Goal: Obtain resource: Obtain resource

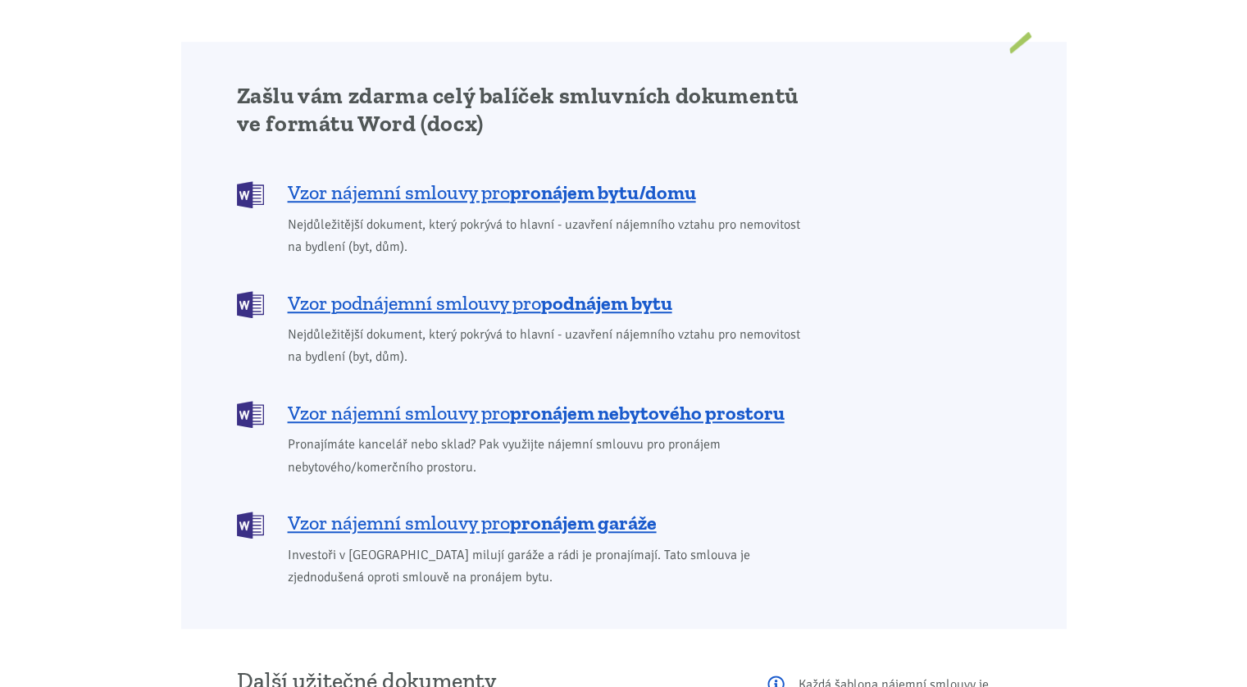
scroll to position [1312, 0]
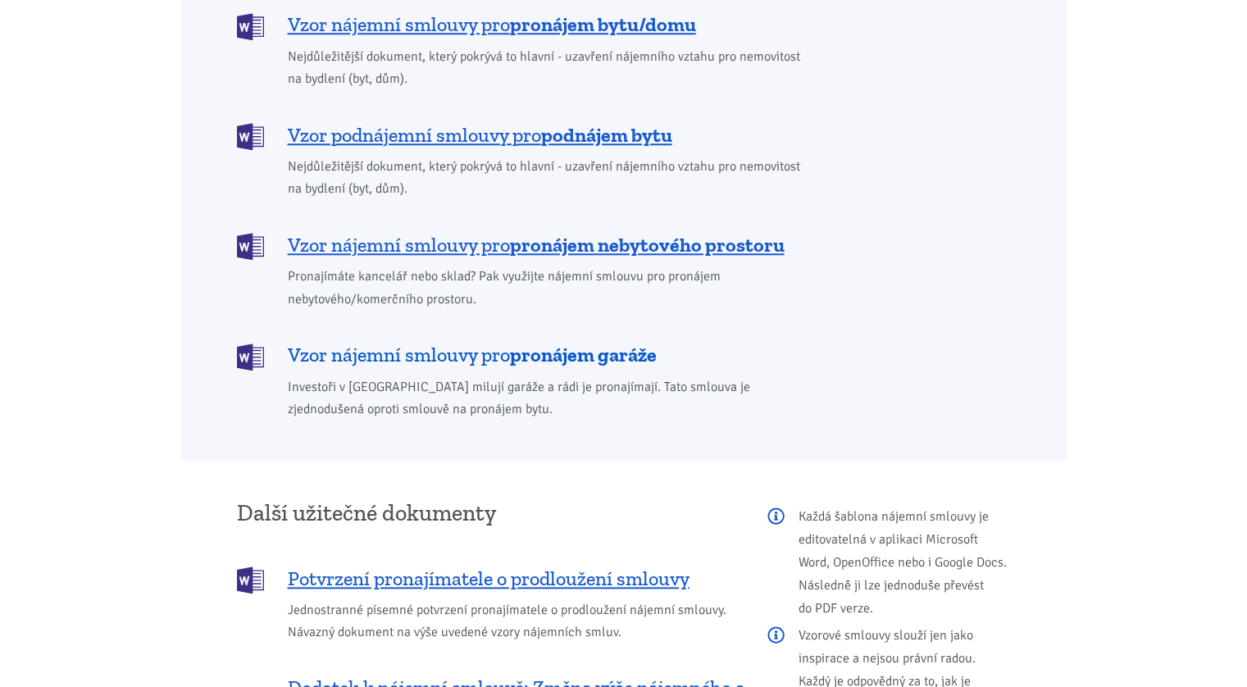
click at [394, 342] on span "Vzor nájemní smlouvy pro pronájem garáže" at bounding box center [472, 355] width 369 height 26
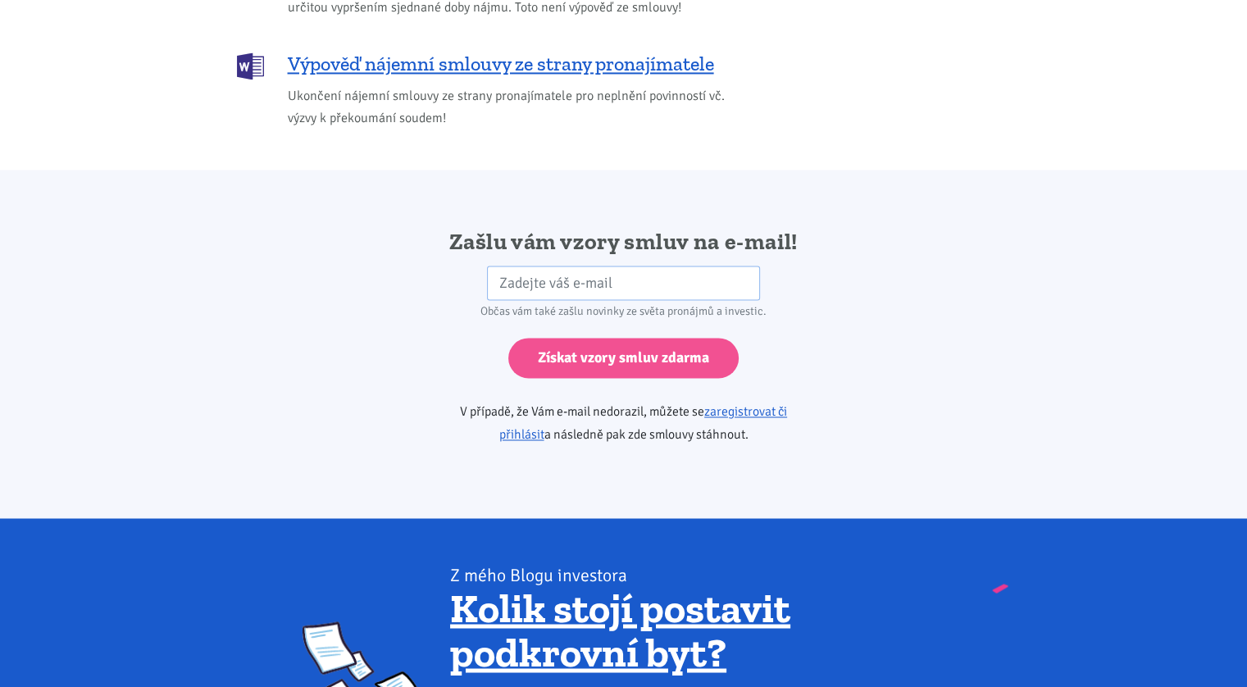
scroll to position [2738, 0]
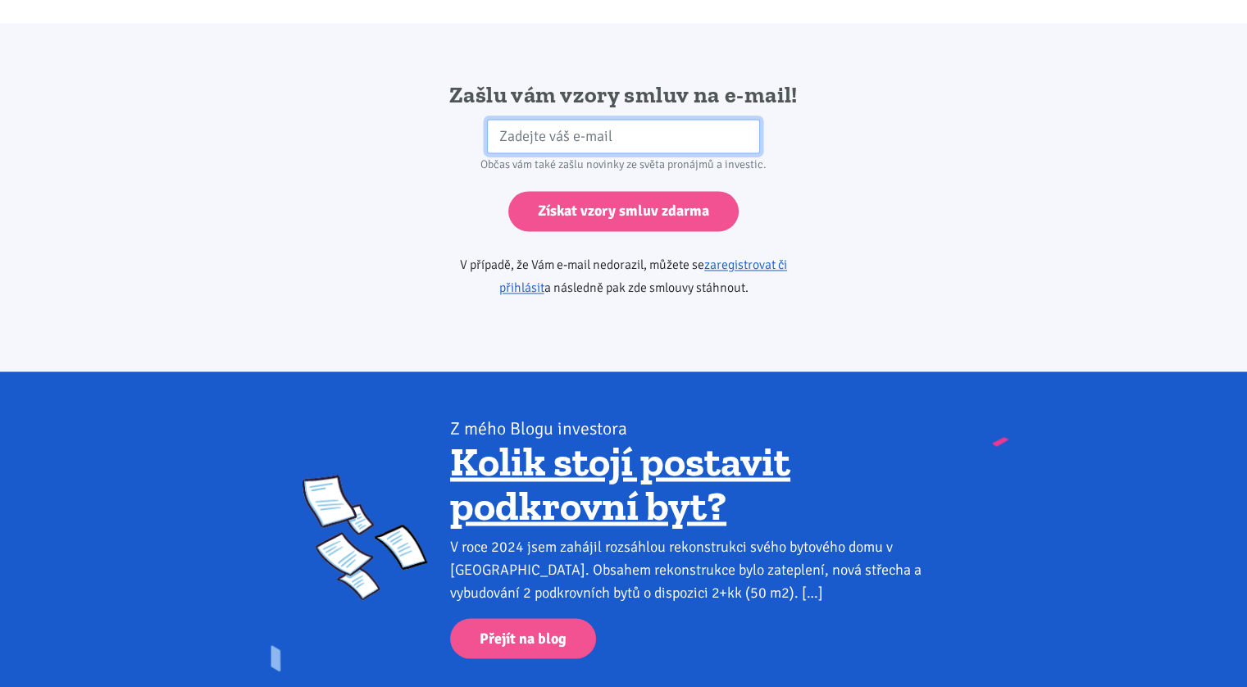
click at [584, 120] on input "email" at bounding box center [623, 136] width 273 height 35
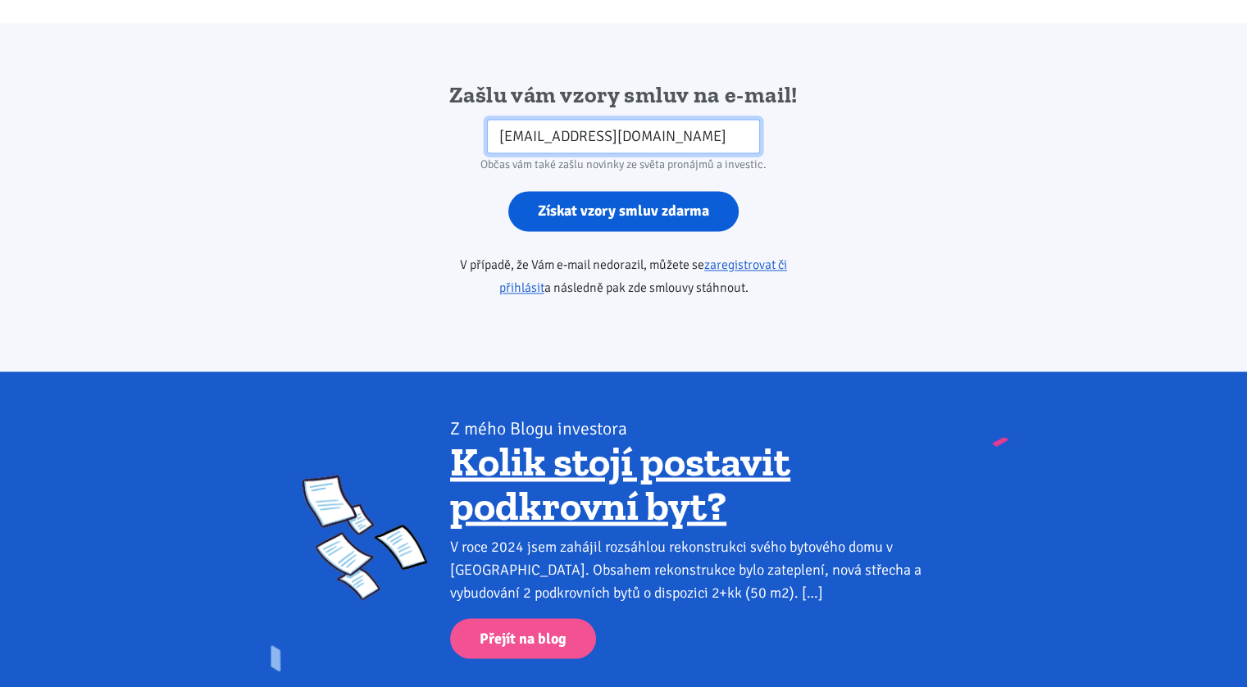
type input "[EMAIL_ADDRESS][DOMAIN_NAME]"
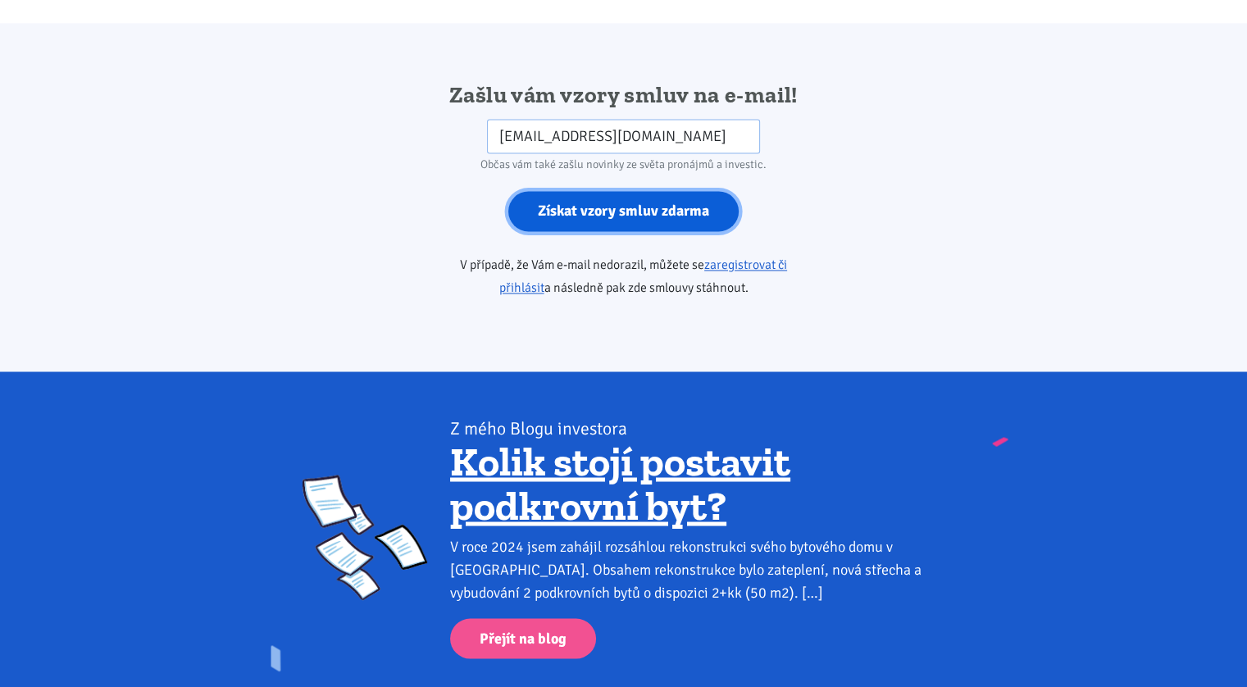
click at [574, 191] on input "Získat vzory smluv zdarma" at bounding box center [623, 211] width 230 height 40
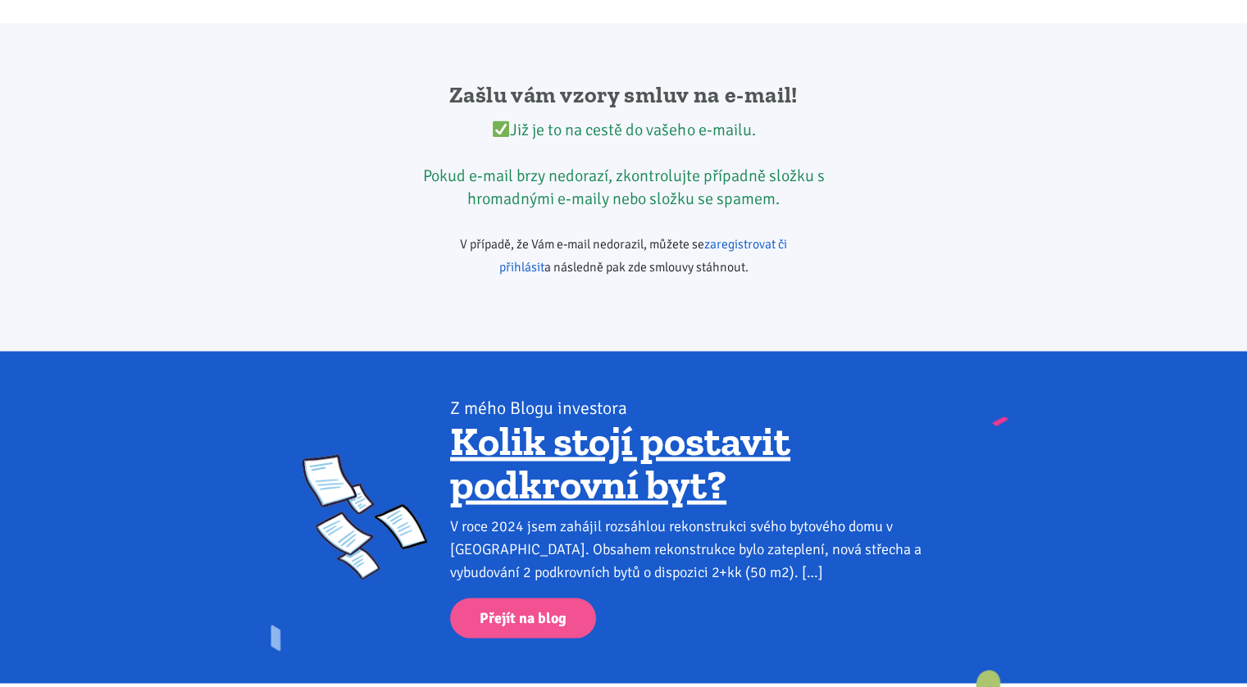
click at [744, 236] on link "zaregistrovat či přihlásit" at bounding box center [643, 255] width 289 height 39
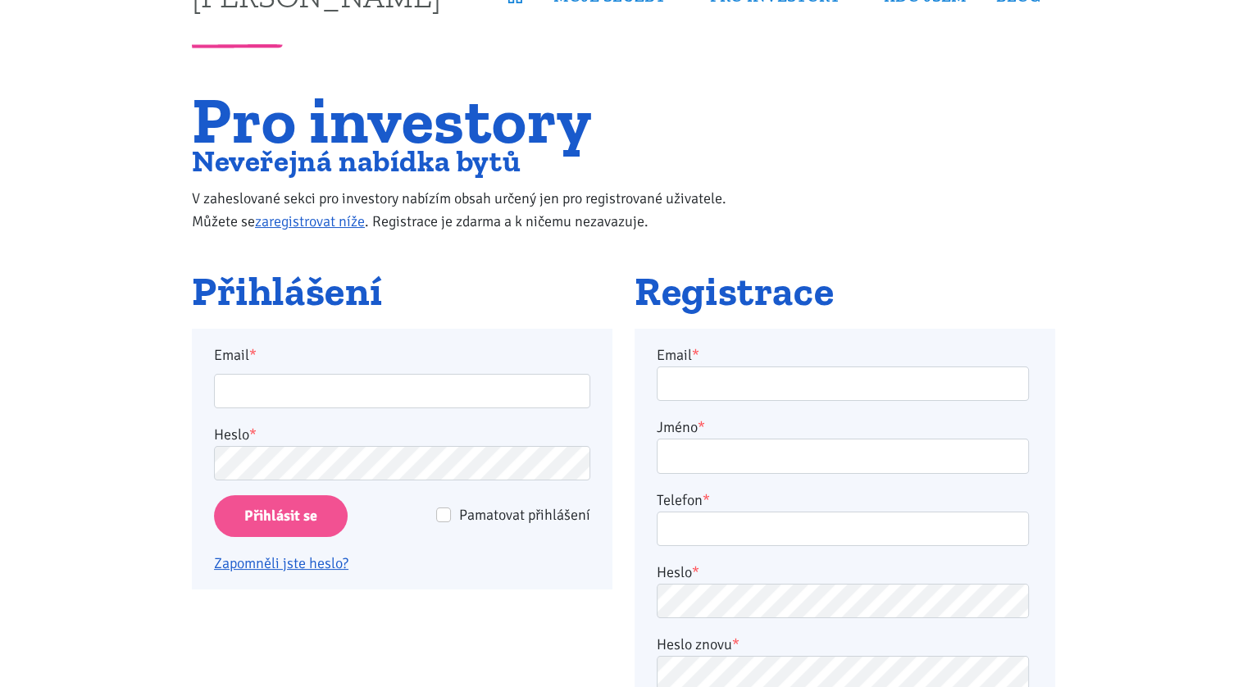
scroll to position [164, 0]
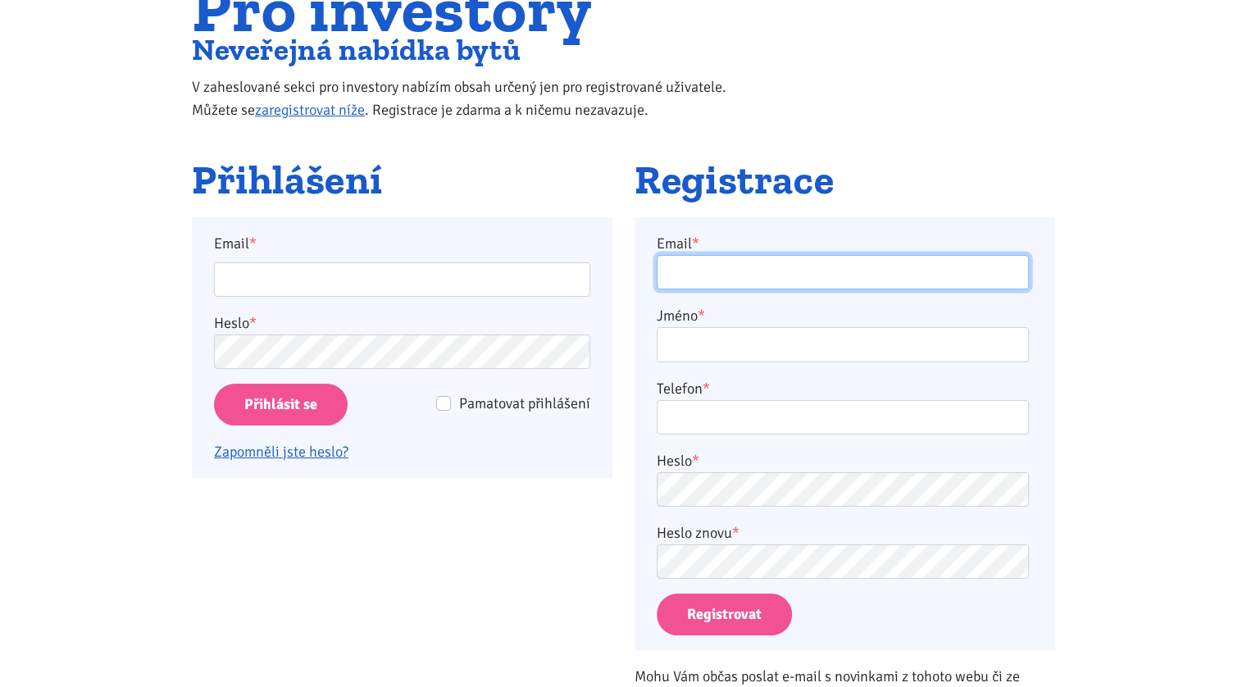
click at [735, 272] on input "Email *" at bounding box center [843, 272] width 372 height 35
type input "[EMAIL_ADDRESS][DOMAIN_NAME]"
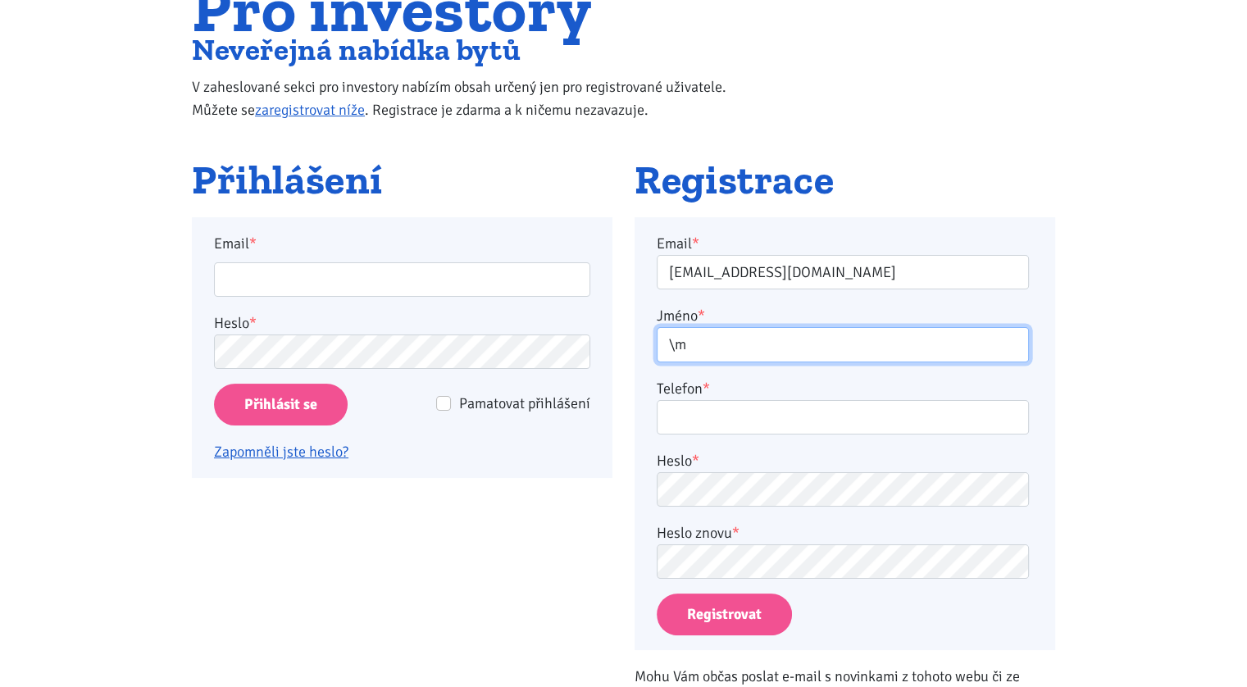
type input "\"
type input "[PERSON_NAME]"
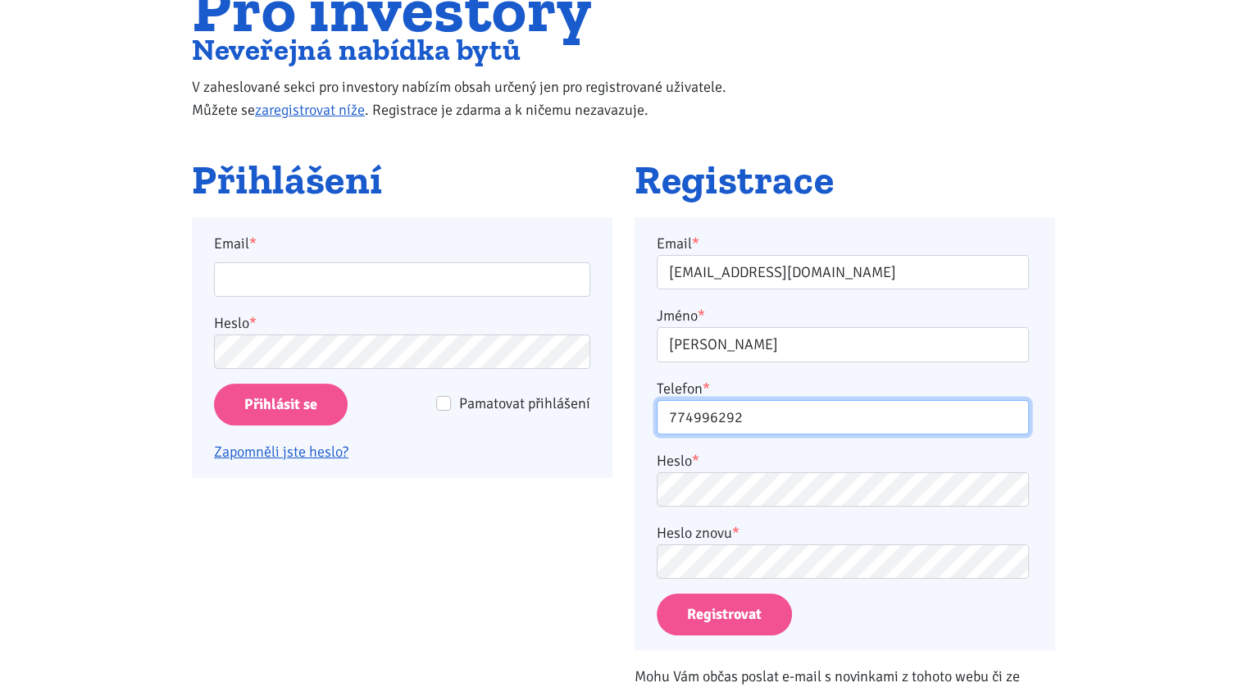
type input "774996292"
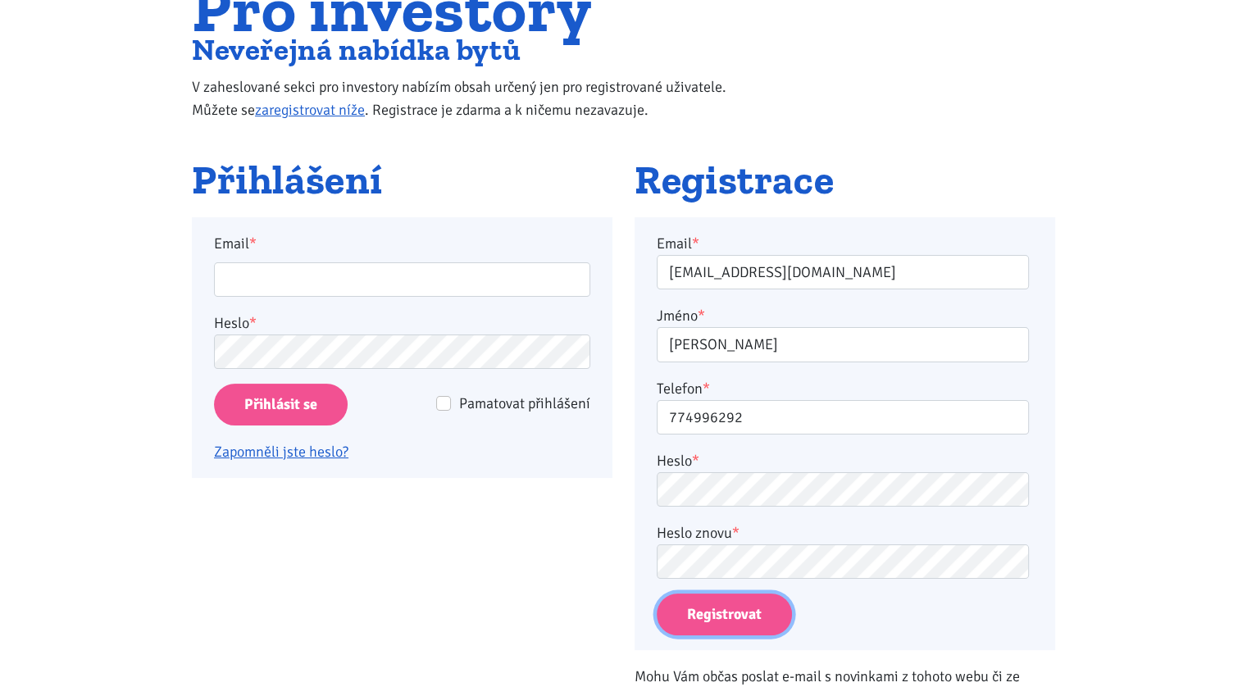
click at [725, 615] on button "Registrovat" at bounding box center [724, 615] width 135 height 42
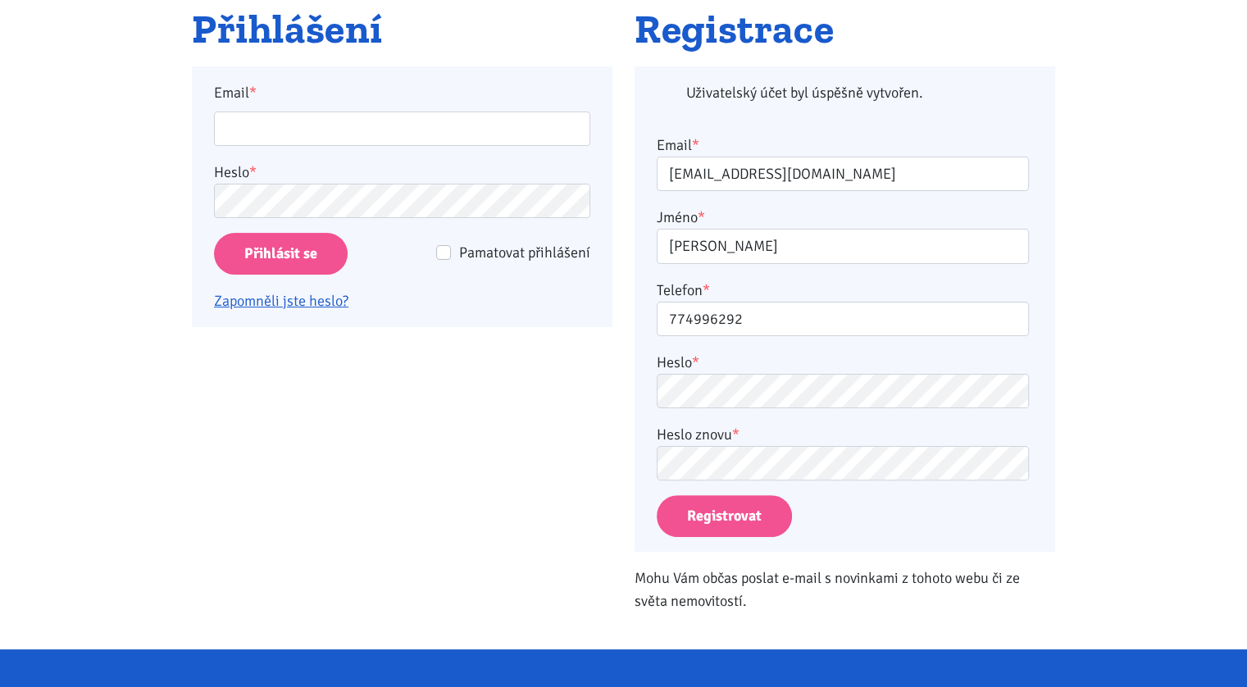
scroll to position [216, 0]
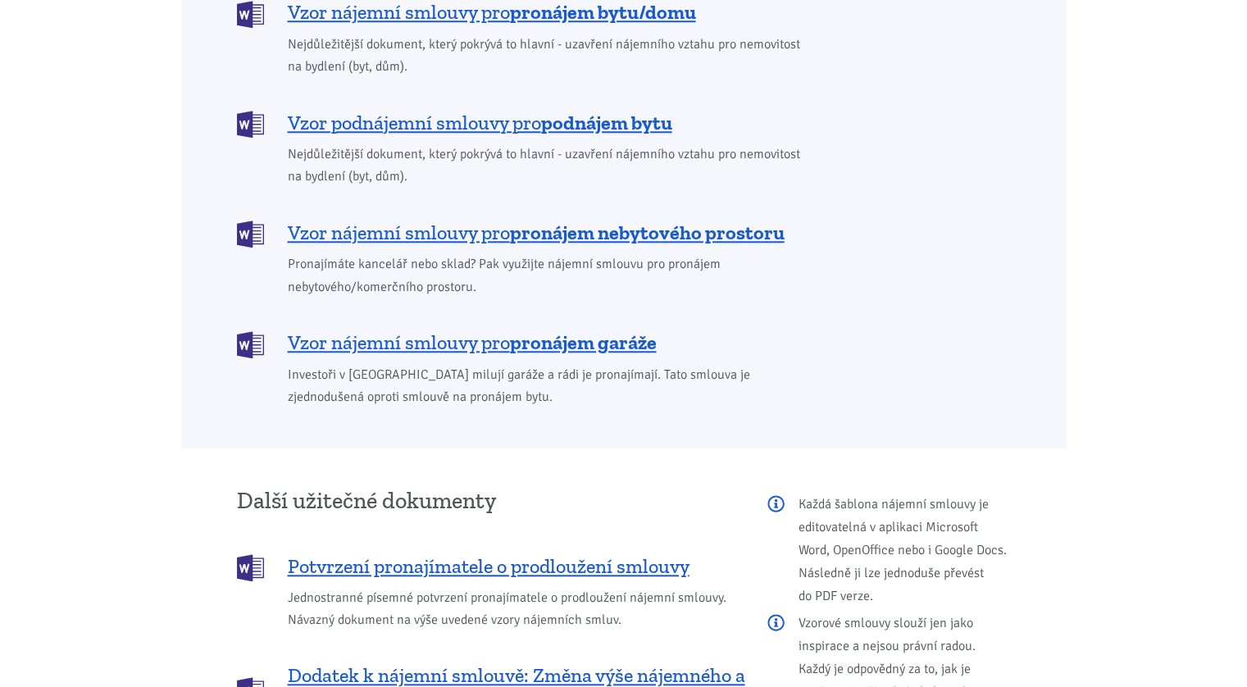
scroll to position [1476, 0]
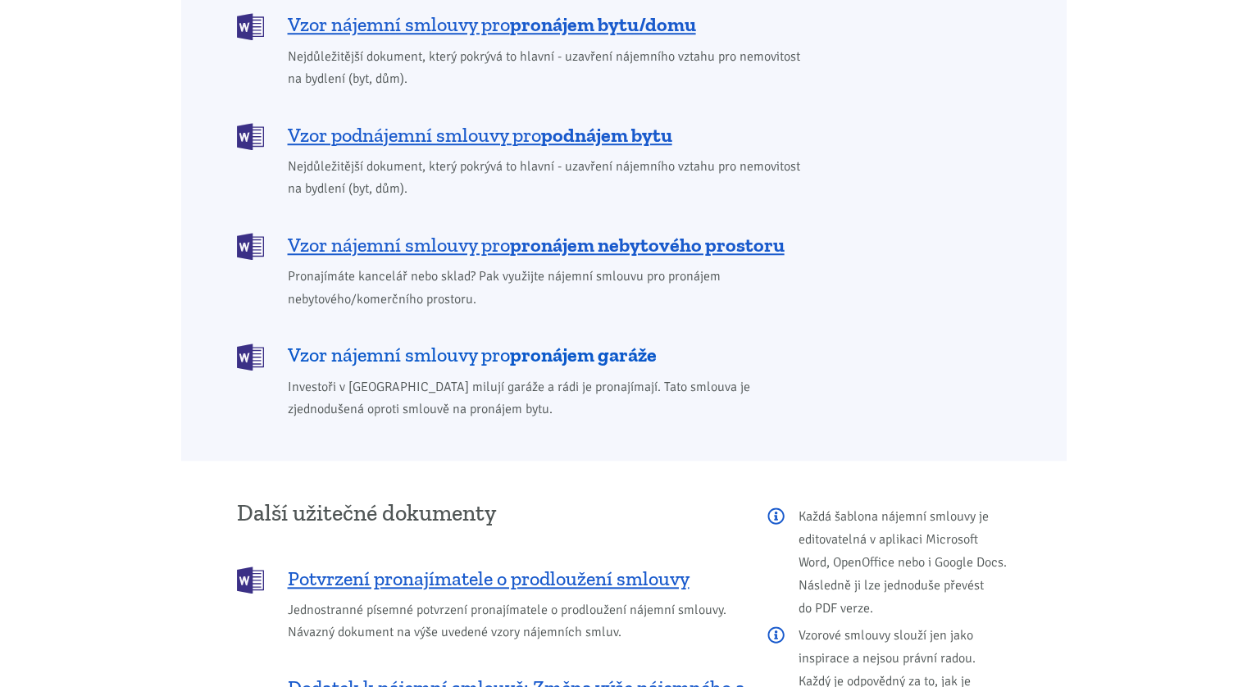
click at [561, 343] on b "pronájem garáže" at bounding box center [583, 355] width 147 height 24
